Goal: Transaction & Acquisition: Purchase product/service

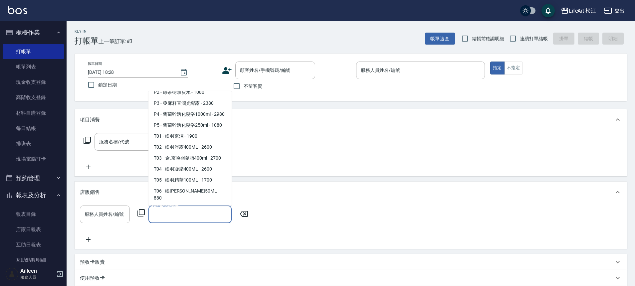
scroll to position [1, 0]
click at [278, 148] on div "服務名稱/代號 服務名稱/代號" at bounding box center [351, 154] width 553 height 46
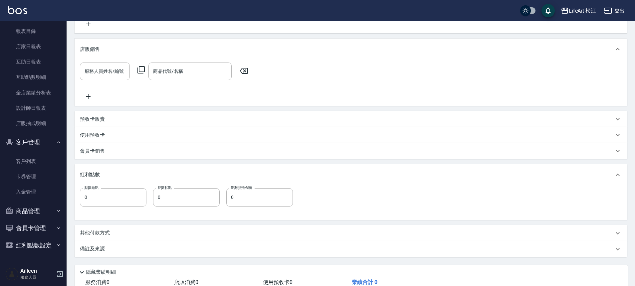
scroll to position [150, 0]
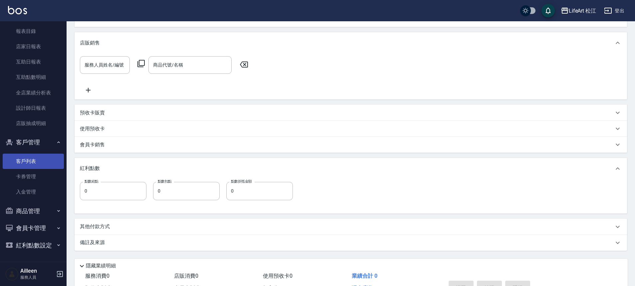
click at [31, 162] on link "客戶列表" at bounding box center [33, 161] width 61 height 15
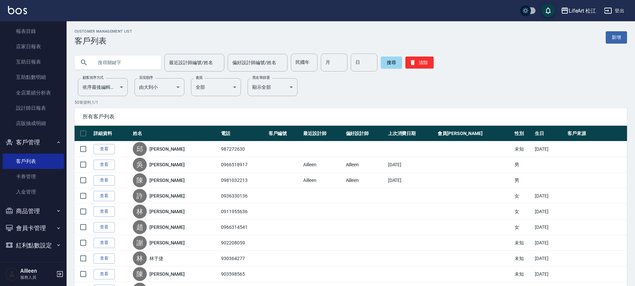
click at [97, 65] on input "text" at bounding box center [124, 63] width 63 height 18
type input "f"
type input "ㄎ"
type input "ㄇ"
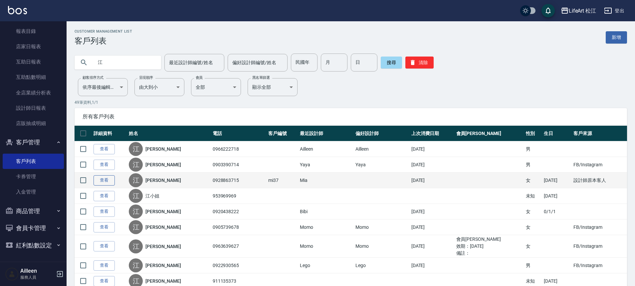
type input "江"
click at [107, 182] on link "查看" at bounding box center [104, 181] width 21 height 10
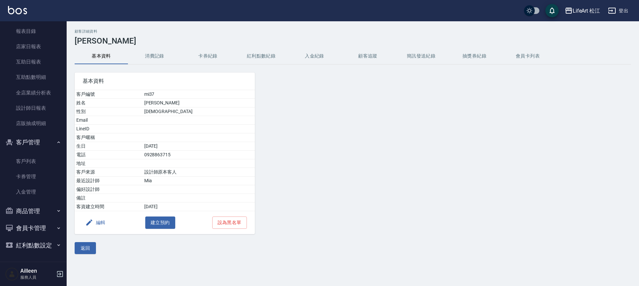
click at [150, 54] on button "消費記錄" at bounding box center [154, 56] width 53 height 16
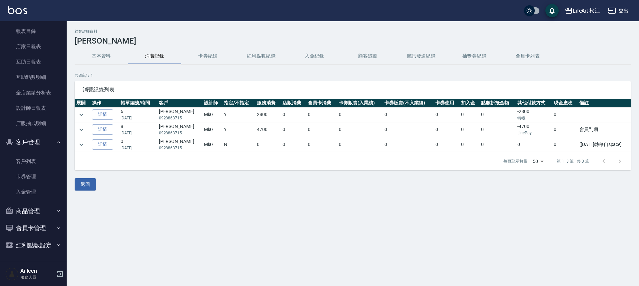
click at [262, 55] on button "紅利點數紀錄" at bounding box center [260, 56] width 53 height 16
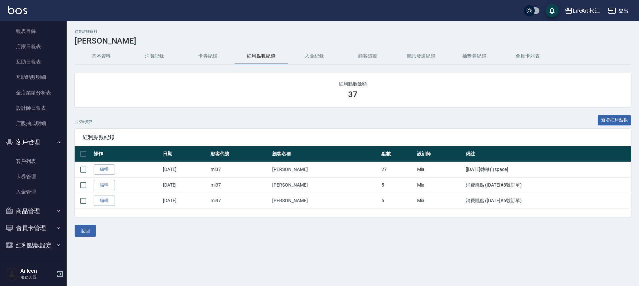
click at [93, 55] on button "基本資料" at bounding box center [101, 56] width 53 height 16
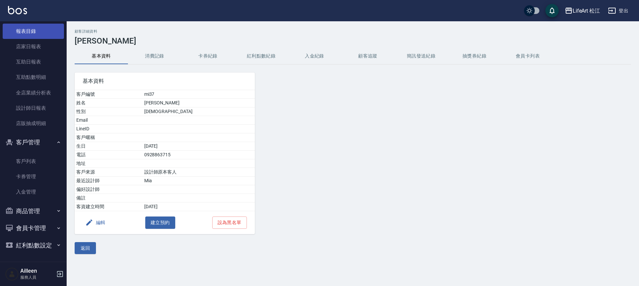
click at [28, 32] on link "報表目錄" at bounding box center [33, 31] width 61 height 15
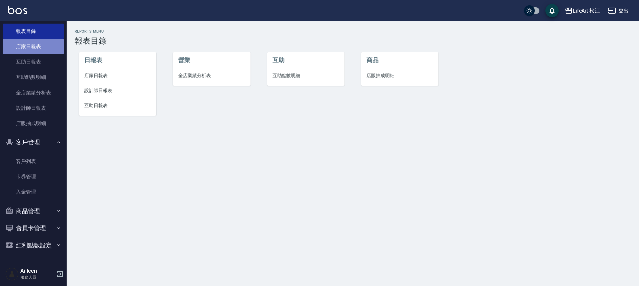
click at [42, 48] on link "店家日報表" at bounding box center [33, 46] width 61 height 15
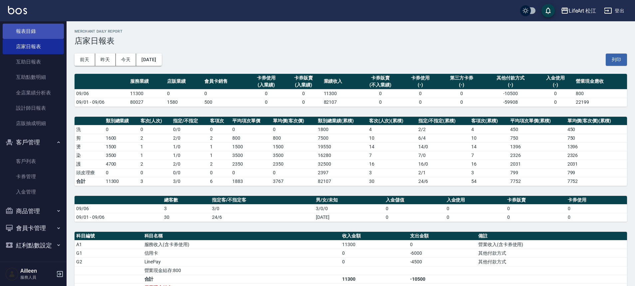
click at [31, 32] on link "報表目錄" at bounding box center [33, 31] width 61 height 15
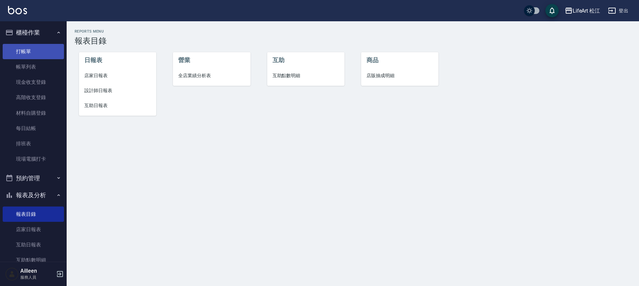
click at [46, 55] on link "打帳單" at bounding box center [33, 51] width 61 height 15
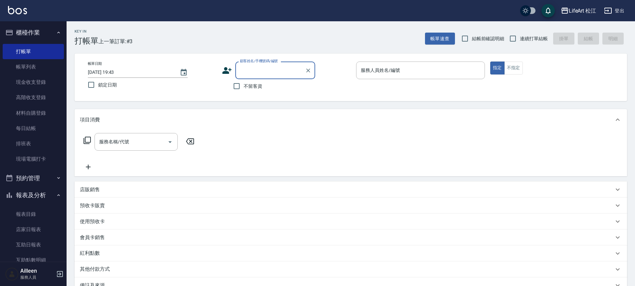
click at [264, 73] on input "顧客姓名/手機號碼/編號" at bounding box center [270, 71] width 64 height 12
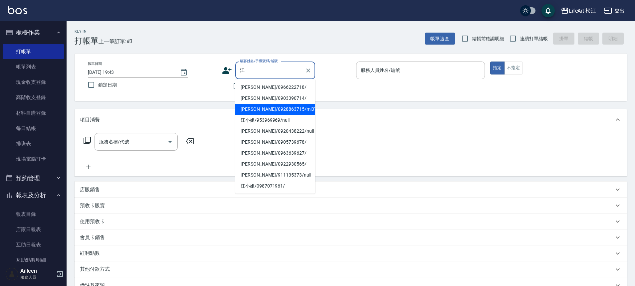
click at [259, 106] on li "[PERSON_NAME]/0928863715/mi37" at bounding box center [275, 109] width 80 height 11
type input "[PERSON_NAME]/0928863715/mi37"
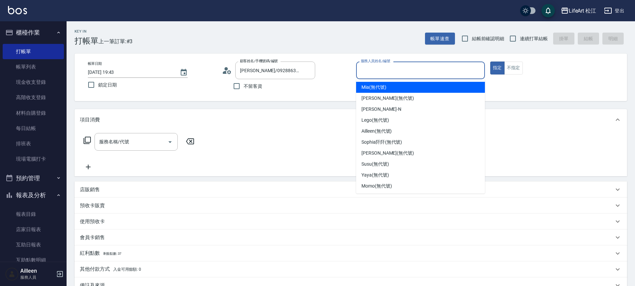
click at [381, 69] on input "服務人員姓名/編號" at bounding box center [420, 71] width 123 height 12
click at [380, 87] on span "Mia (無代號)" at bounding box center [374, 87] width 25 height 7
type input "Mia(無代號)"
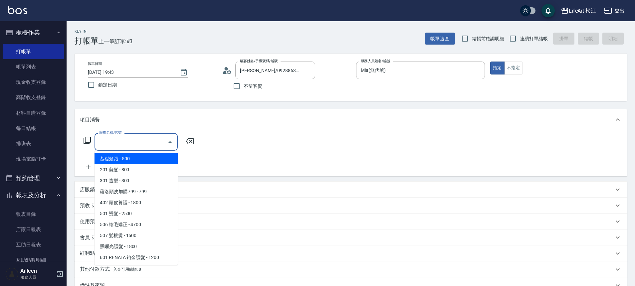
click at [140, 142] on input "服務名稱/代號" at bounding box center [131, 142] width 67 height 12
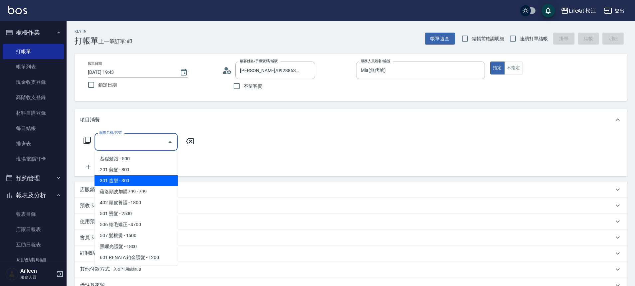
scroll to position [89, 0]
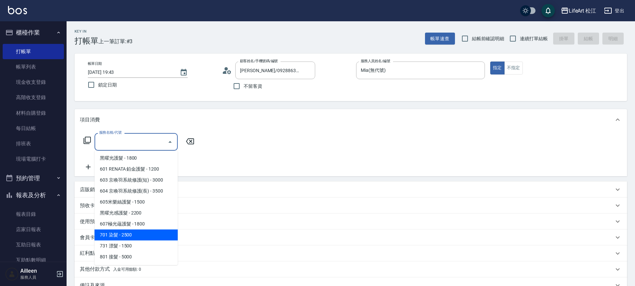
click at [131, 236] on span "701 染髮 - 2500" at bounding box center [136, 235] width 83 height 11
type input "701 染髮(701)"
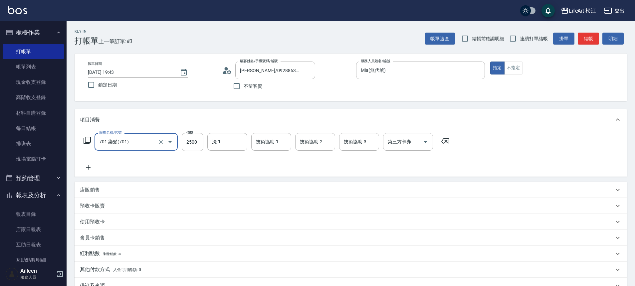
click at [198, 147] on input "2500" at bounding box center [193, 142] width 22 height 18
type input "3500"
click at [96, 170] on icon at bounding box center [88, 168] width 17 height 8
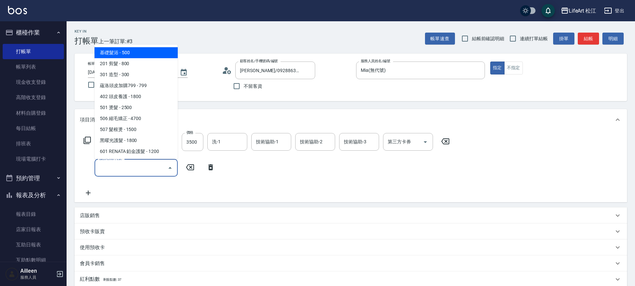
click at [107, 168] on input "服務名稱/代號" at bounding box center [131, 168] width 67 height 12
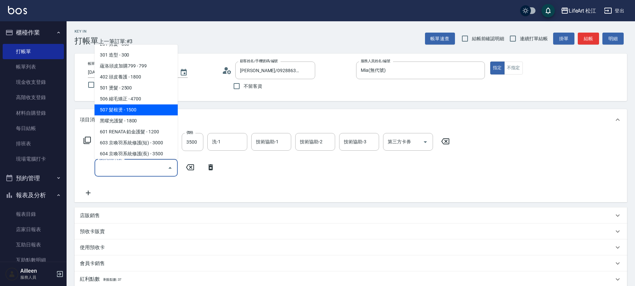
scroll to position [56, 0]
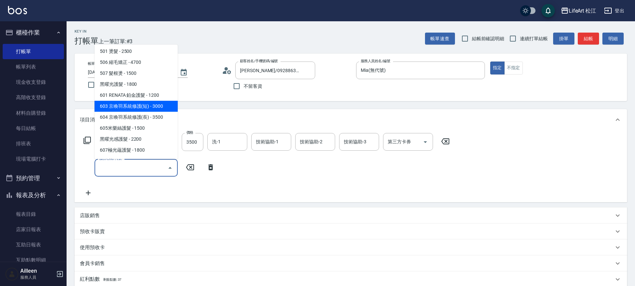
click at [145, 106] on span "603 京喚羽系統修護(短) - 3000" at bounding box center [136, 106] width 83 height 11
type input "603 京喚羽系統修護(短)(603)"
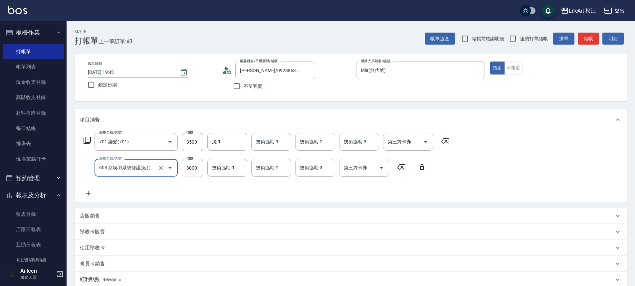
click at [199, 169] on input "3000" at bounding box center [193, 168] width 22 height 18
type input "2500"
click at [222, 171] on div "技術協助-1 技術協助-1" at bounding box center [227, 168] width 40 height 18
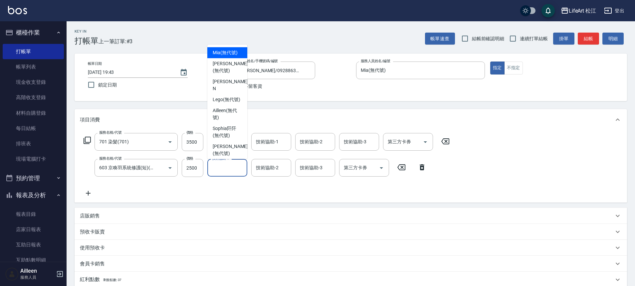
click at [222, 188] on div "服務名稱/代號 701 染髮(701) 服務名稱/代號 價格 3500 價格 洗-1 洗-1 技術協助-1 技術協助-1 技術協助-2 技術協助-2 技術協助…" at bounding box center [267, 165] width 374 height 64
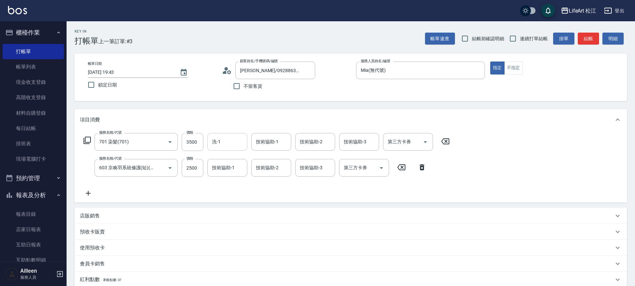
click at [229, 146] on input "洗-1" at bounding box center [227, 142] width 34 height 12
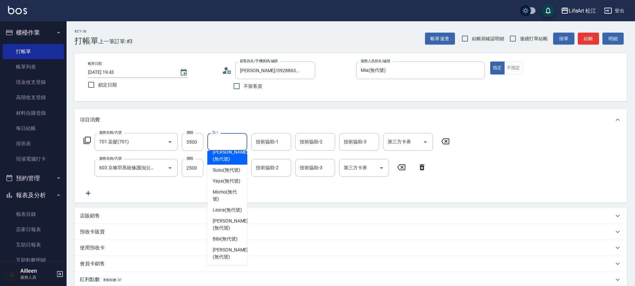
scroll to position [66, 0]
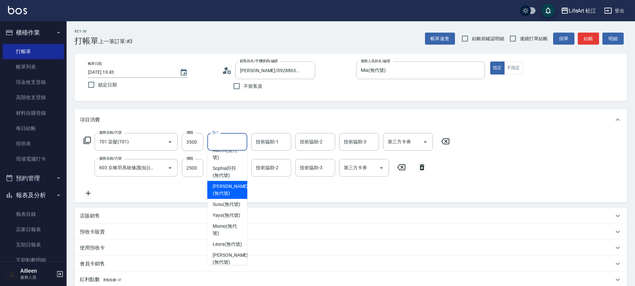
click at [231, 190] on span "[PERSON_NAME] (無代號)" at bounding box center [230, 190] width 35 height 14
type input "[PERSON_NAME](無代號)"
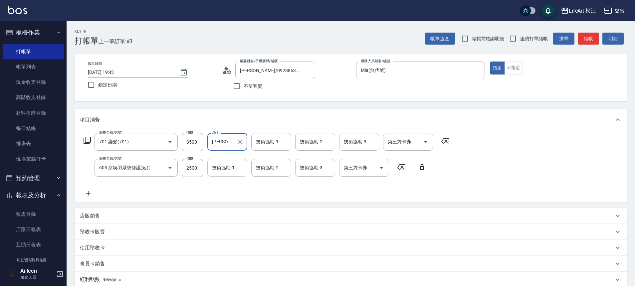
click at [229, 169] on div "技術協助-1 技術協助-1" at bounding box center [227, 168] width 40 height 18
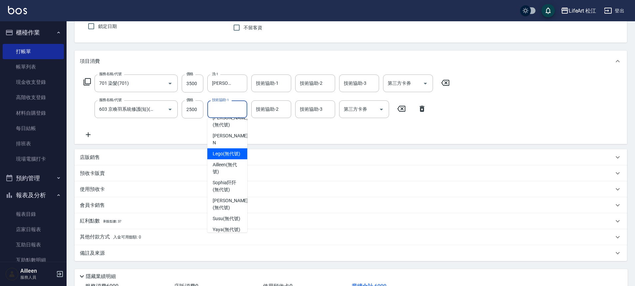
scroll to position [23, 0]
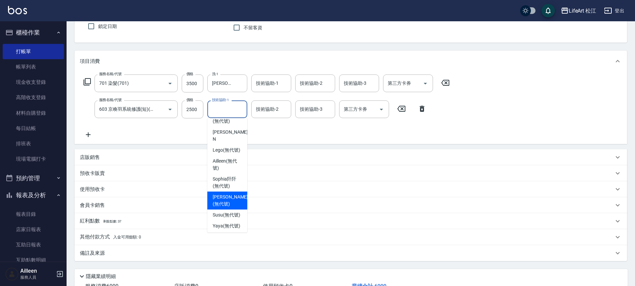
click at [220, 196] on span "[PERSON_NAME] (無代號)" at bounding box center [230, 201] width 35 height 14
type input "[PERSON_NAME](無代號)"
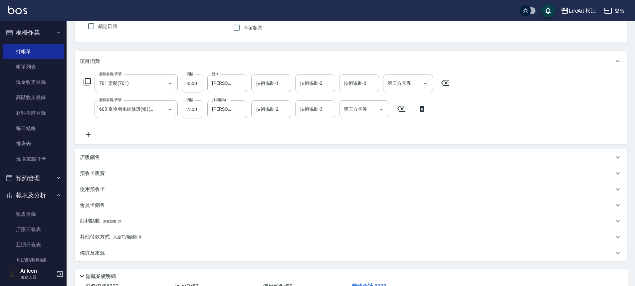
click at [87, 159] on p "店販銷售" at bounding box center [90, 157] width 20 height 7
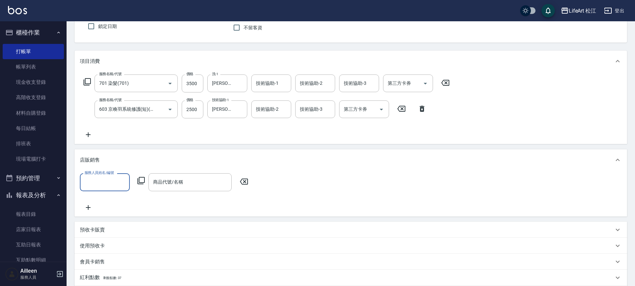
scroll to position [0, 0]
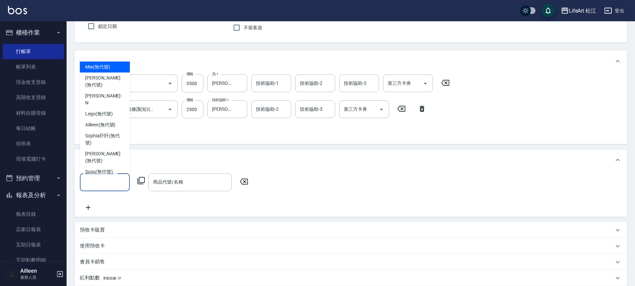
click at [87, 187] on input "服務人員姓名/編號" at bounding box center [105, 183] width 44 height 12
click at [110, 65] on span "Mia (無代號)" at bounding box center [97, 67] width 25 height 7
type input "Mia(無代號)"
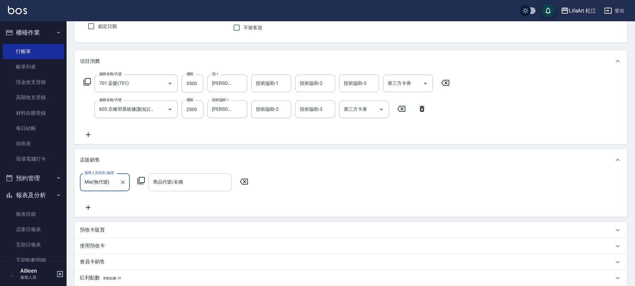
click at [161, 183] on input "商品代號/名稱" at bounding box center [190, 183] width 77 height 12
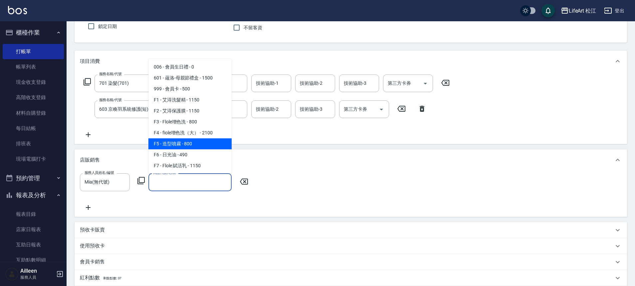
scroll to position [1, 0]
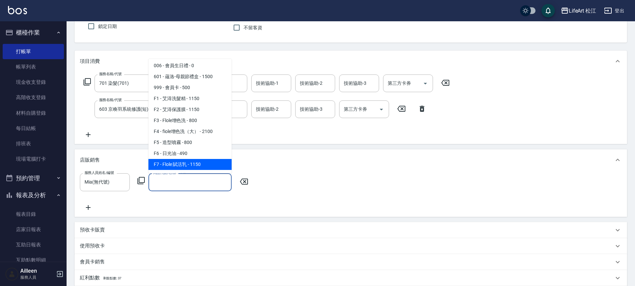
click at [194, 160] on span "F7 - Flole 賦活乳 - 1150" at bounding box center [190, 164] width 83 height 11
type input "Flole 賦活乳"
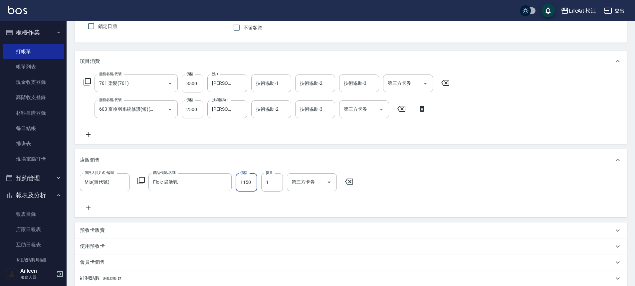
click at [254, 184] on input "1150" at bounding box center [247, 183] width 22 height 18
type input "990"
click at [85, 203] on div "服務人員姓名/編號 [PERSON_NAME](無代號) 服務人員姓名/編號 商品代號/名稱 Flole 賦活乳 商品代號/名稱 價格 990 價格 數量 1…" at bounding box center [351, 193] width 542 height 38
click at [92, 209] on icon at bounding box center [88, 208] width 17 height 8
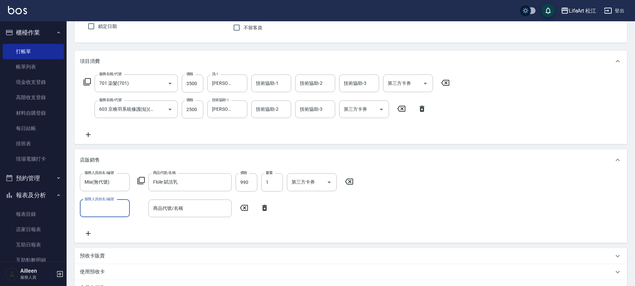
click at [98, 204] on input "服務人員姓名/編號" at bounding box center [105, 209] width 44 height 12
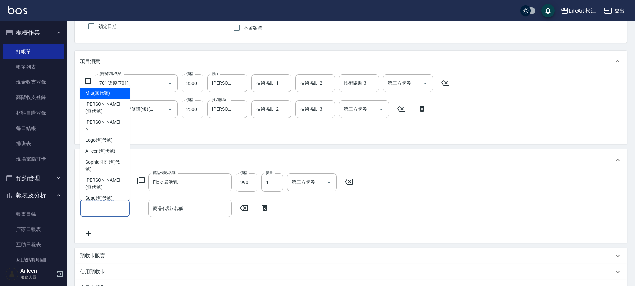
click at [109, 95] on span "Mia (無代號)" at bounding box center [97, 93] width 25 height 7
type input "Mia(無代號)"
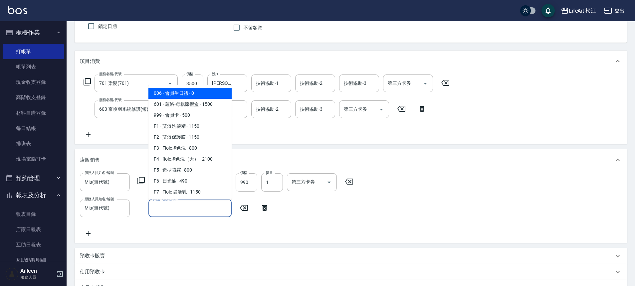
click at [169, 210] on input "商品代號/名稱" at bounding box center [190, 209] width 77 height 12
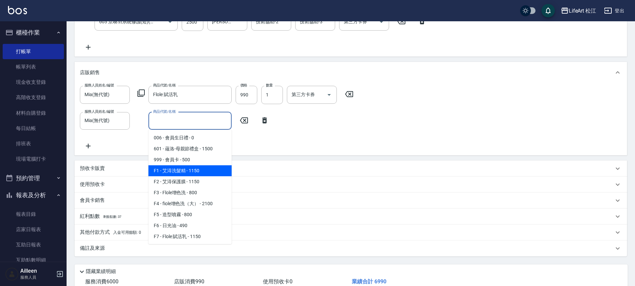
click at [241, 148] on div "服務人員姓名/編號 [PERSON_NAME](無代號) 服務人員姓名/編號 商品代號/名稱 Flole 賦活乳 商品代號/名稱 價格 990 價格 數量 1…" at bounding box center [351, 118] width 542 height 64
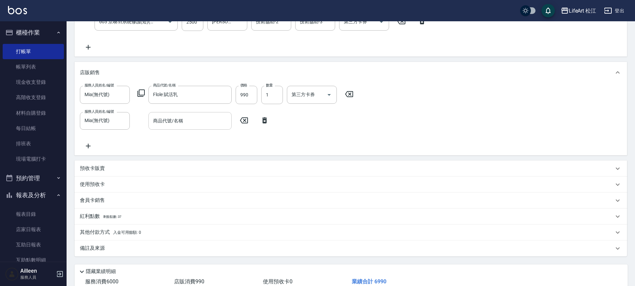
click at [206, 124] on input "商品代號/名稱" at bounding box center [190, 121] width 77 height 12
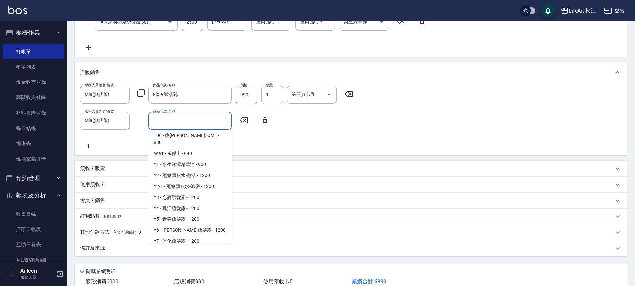
scroll to position [424, 0]
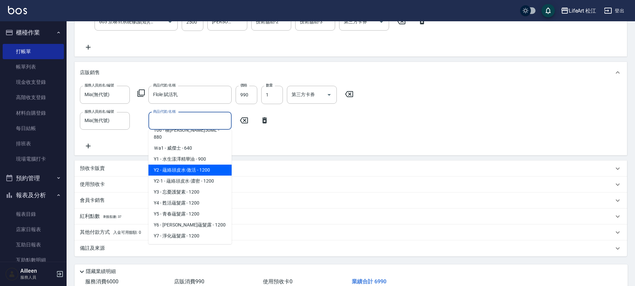
click at [266, 146] on div "服務人員姓名/編號 [PERSON_NAME](無代號) 服務人員姓名/編號 商品代號/名稱 Flole 賦活乳 商品代號/名稱 價格 990 價格 數量 1…" at bounding box center [351, 118] width 542 height 64
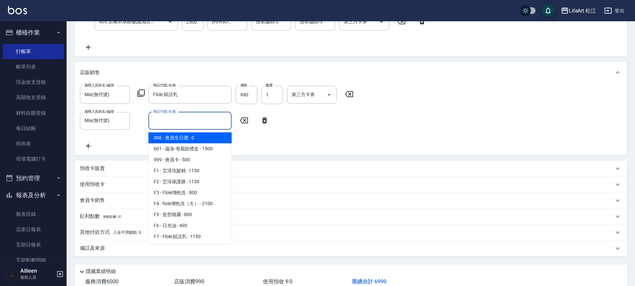
click at [186, 123] on input "商品代號/名稱" at bounding box center [190, 121] width 77 height 12
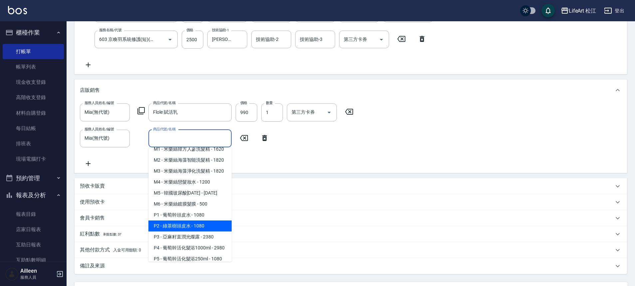
scroll to position [225, 0]
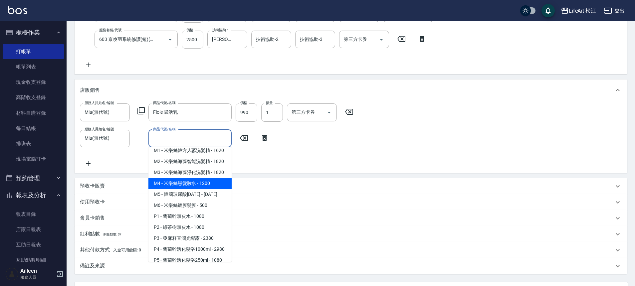
click at [187, 189] on span "M4 - 米樂絲戀髮妝水 - 1200" at bounding box center [190, 183] width 83 height 11
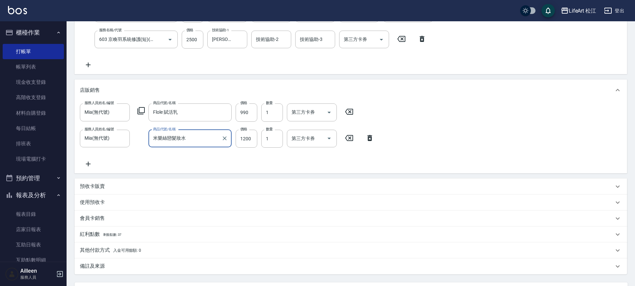
click at [165, 141] on input "米樂絲戀髮妝水" at bounding box center [185, 139] width 67 height 12
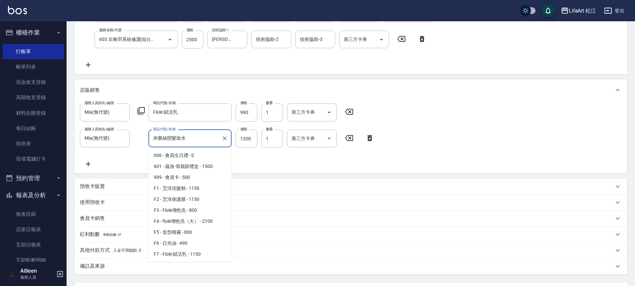
scroll to position [173, 0]
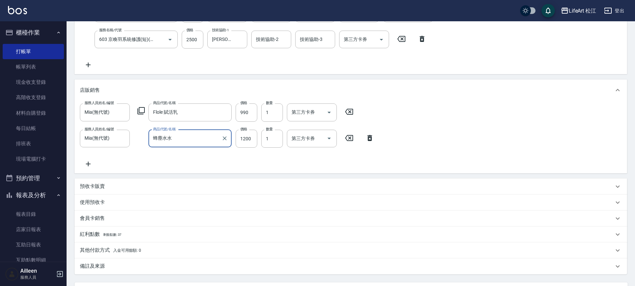
type input "蜂塵水水"
type input "0"
type input "米樂絲戀髮妝水"
click at [253, 132] on input "0" at bounding box center [247, 139] width 22 height 18
click at [253, 140] on input "0" at bounding box center [247, 139] width 22 height 18
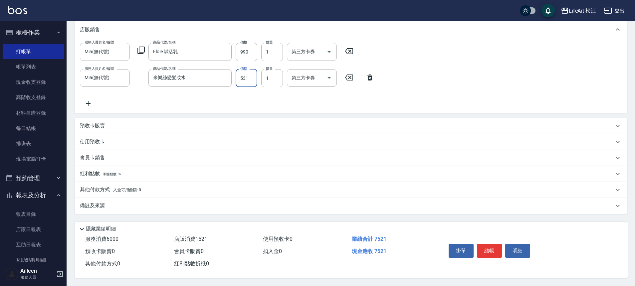
scroll to position [192, 0]
type input "531"
click at [91, 173] on p "紅利點數 剩餘點數: 37" at bounding box center [101, 174] width 42 height 7
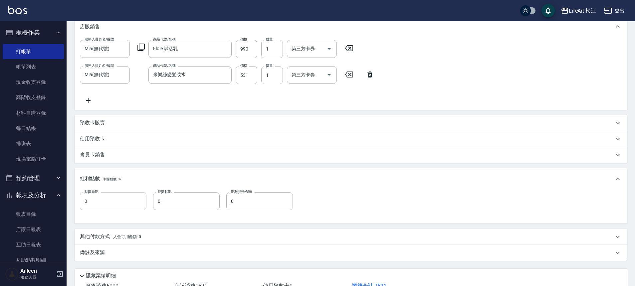
click at [121, 201] on input "0" at bounding box center [113, 201] width 67 height 18
type input "16"
click at [185, 201] on input "0" at bounding box center [186, 201] width 67 height 18
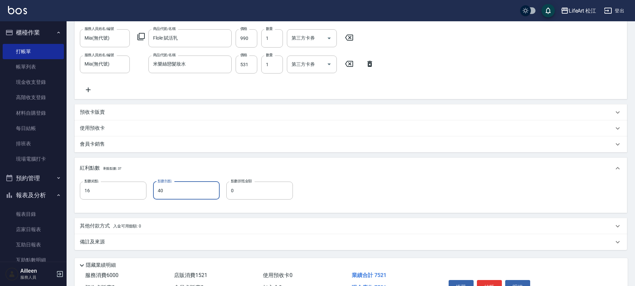
scroll to position [204, 0]
type input "40"
click at [90, 227] on p "其他付款方式 入金可用餘額: 0" at bounding box center [110, 224] width 61 height 7
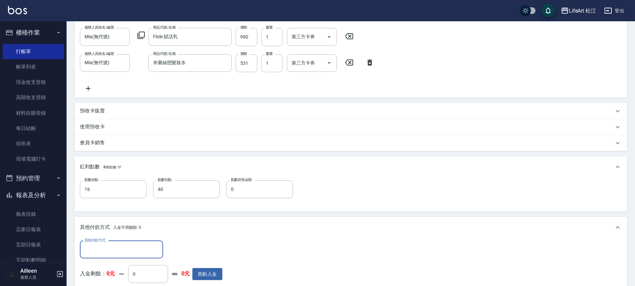
scroll to position [0, 0]
click at [111, 242] on div "其他付款方式" at bounding box center [121, 250] width 83 height 18
click at [107, 222] on span "信用卡" at bounding box center [121, 221] width 83 height 11
type input "信用卡"
click at [186, 251] on input "0" at bounding box center [192, 250] width 50 height 18
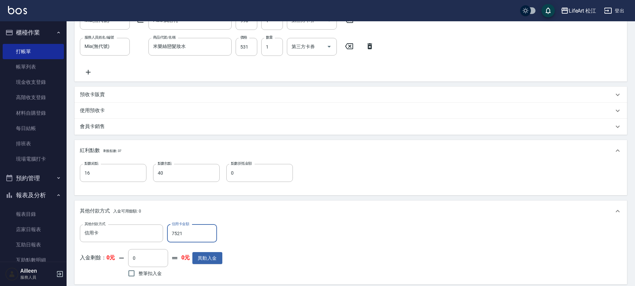
scroll to position [315, 0]
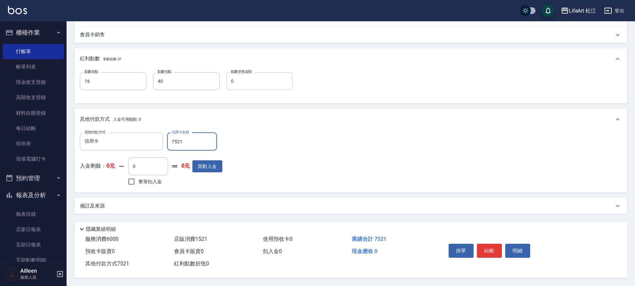
type input "7521"
click at [257, 83] on input "0" at bounding box center [259, 81] width 67 height 18
click at [241, 82] on input "0" at bounding box center [259, 81] width 67 height 18
click at [259, 84] on input "0" at bounding box center [259, 81] width 67 height 18
click at [247, 83] on input "0" at bounding box center [259, 81] width 67 height 18
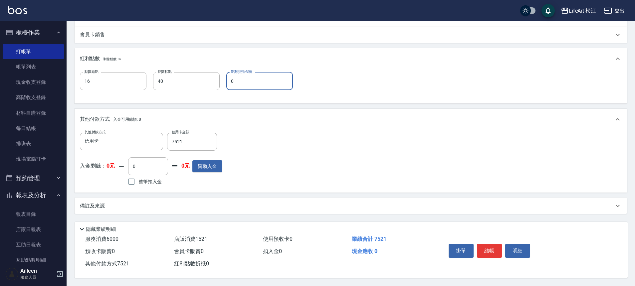
click at [233, 81] on input "0" at bounding box center [259, 81] width 67 height 18
click at [245, 81] on input "0" at bounding box center [259, 81] width 67 height 18
click at [261, 78] on input "0" at bounding box center [259, 81] width 67 height 18
click at [210, 81] on input "40" at bounding box center [186, 81] width 67 height 18
click at [243, 79] on input "0" at bounding box center [259, 81] width 67 height 18
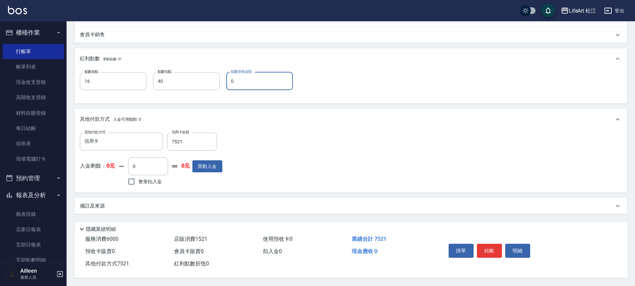
click at [243, 79] on input "0" at bounding box center [259, 81] width 67 height 18
click at [257, 79] on input "0" at bounding box center [259, 81] width 67 height 18
click at [263, 80] on input "0" at bounding box center [259, 81] width 67 height 18
type input "0"
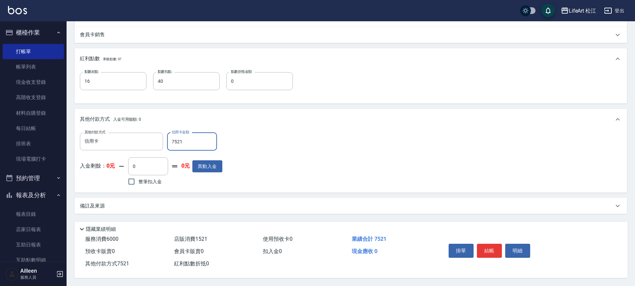
click at [186, 138] on input "7521" at bounding box center [192, 142] width 50 height 18
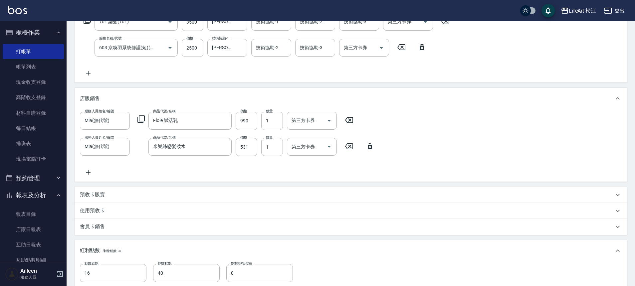
scroll to position [0, 0]
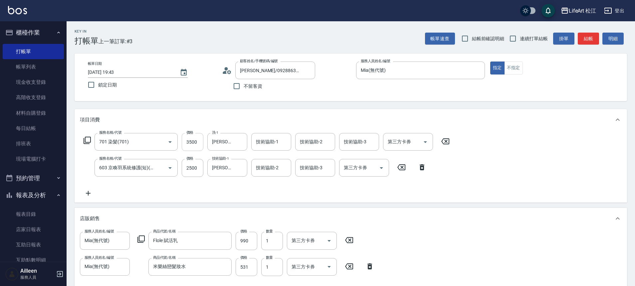
click at [195, 140] on input "3500" at bounding box center [193, 142] width 22 height 18
click at [199, 142] on input "3500" at bounding box center [193, 142] width 22 height 18
type input "39"
type input "0"
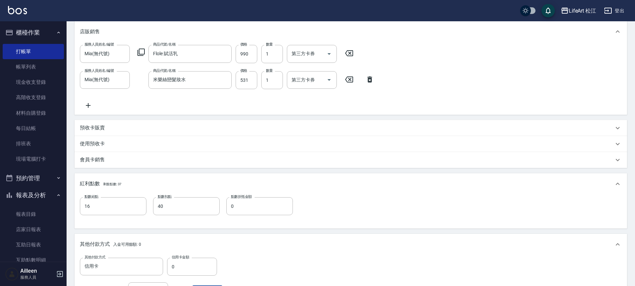
scroll to position [285, 0]
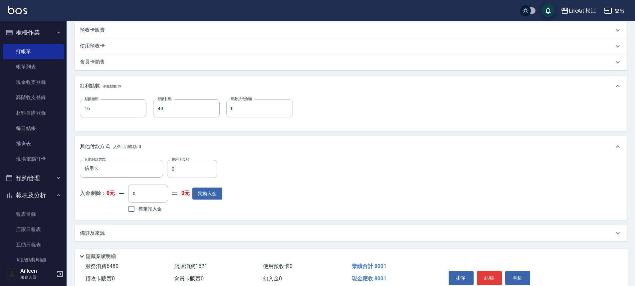
type input "3980"
click at [252, 114] on input "0" at bounding box center [259, 109] width 67 height 18
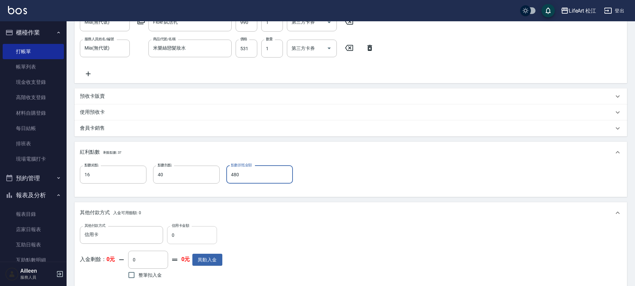
scroll to position [226, 0]
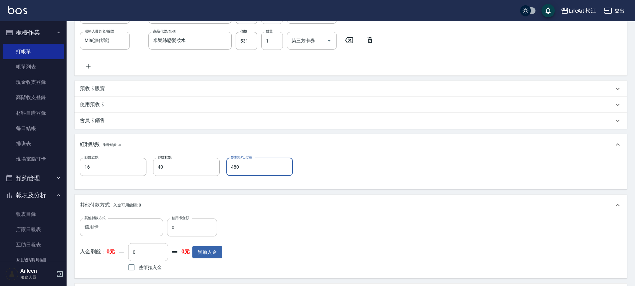
type input "480"
click at [188, 228] on input "0" at bounding box center [192, 228] width 50 height 18
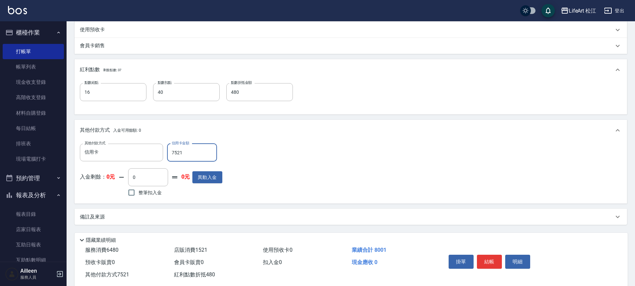
scroll to position [315, 0]
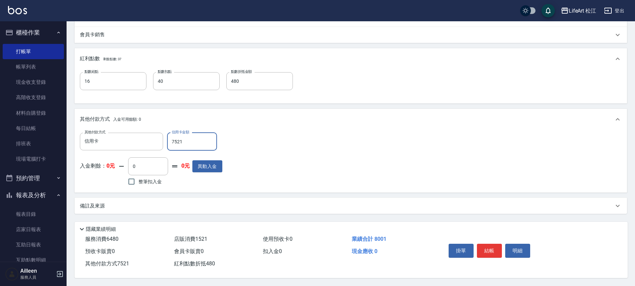
type input "7521"
click at [487, 246] on button "結帳" at bounding box center [489, 251] width 25 height 14
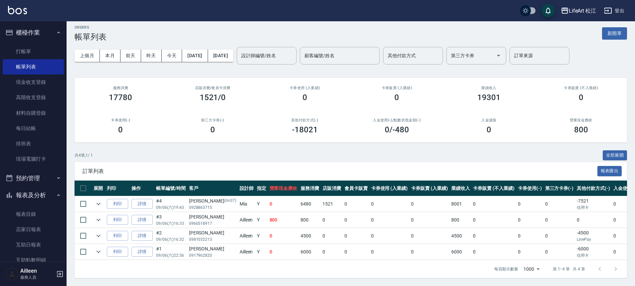
scroll to position [183, 0]
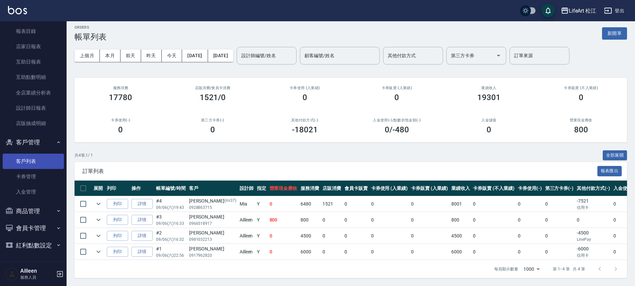
click at [27, 165] on link "客戶列表" at bounding box center [33, 161] width 61 height 15
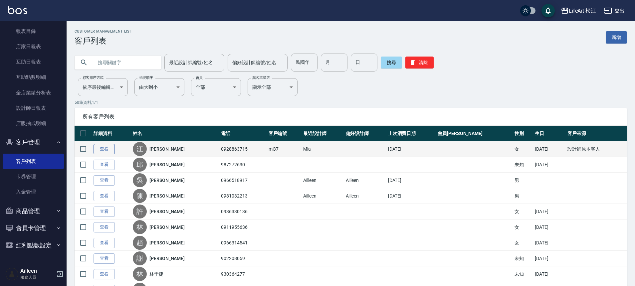
click at [99, 149] on link "查看" at bounding box center [104, 149] width 21 height 10
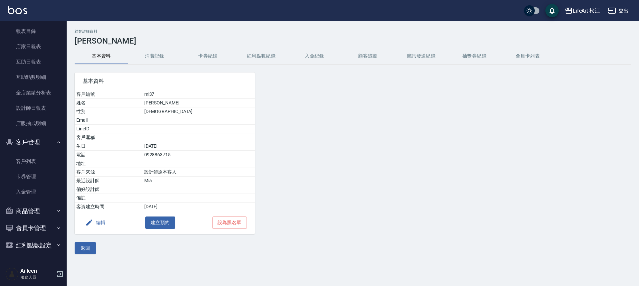
click at [259, 59] on button "紅利點數紀錄" at bounding box center [260, 56] width 53 height 16
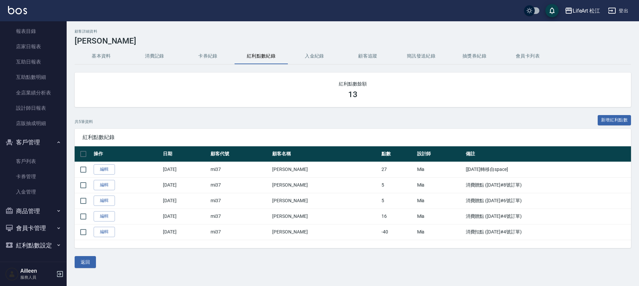
click at [100, 57] on button "基本資料" at bounding box center [101, 56] width 53 height 16
